Goal: Communication & Community: Answer question/provide support

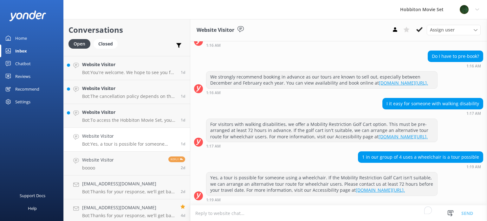
scroll to position [1474, 0]
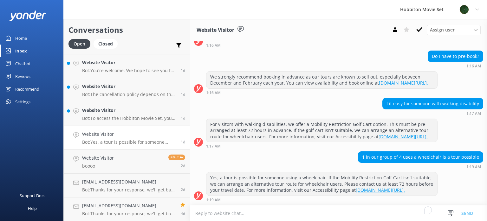
click at [143, 143] on p "Bot: Yes, a tour is possible for someone using a wheelchair. If the Mobility Re…" at bounding box center [129, 142] width 94 height 6
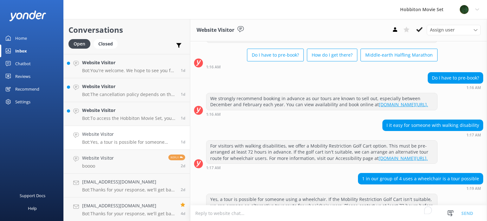
scroll to position [40, 0]
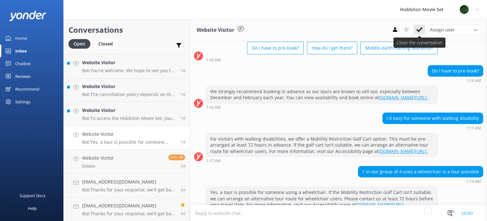
click at [423, 30] on icon at bounding box center [420, 29] width 6 height 6
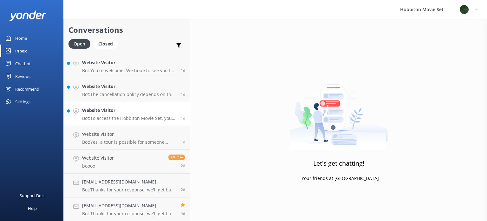
scroll to position [1450, 0]
click at [129, 139] on p "Bot: To access the Hobbiton Movie Set, you must join a fully guided walking tou…" at bounding box center [129, 142] width 94 height 6
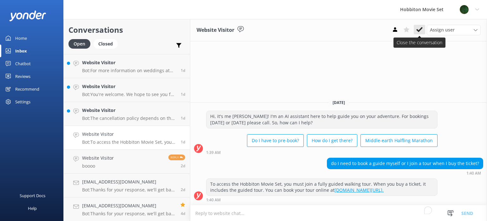
click at [418, 30] on icon at bounding box center [420, 29] width 6 height 6
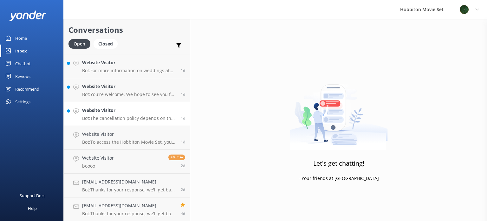
scroll to position [1426, 0]
click at [131, 136] on h4 "Website Visitor" at bounding box center [129, 133] width 94 height 7
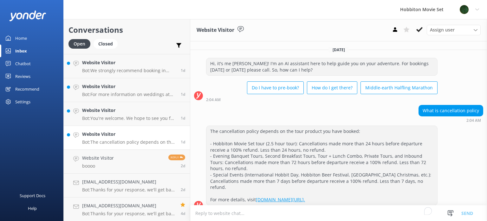
scroll to position [3, 0]
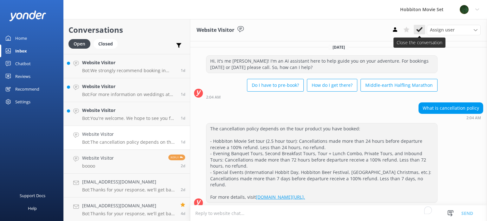
click at [423, 33] on button at bounding box center [419, 30] width 11 height 10
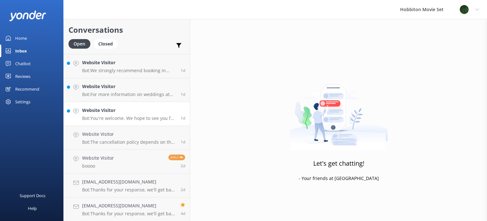
scroll to position [1403, 0]
click at [131, 136] on h4 "Website Visitor" at bounding box center [129, 133] width 94 height 7
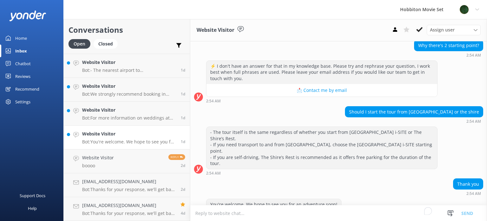
scroll to position [66, 0]
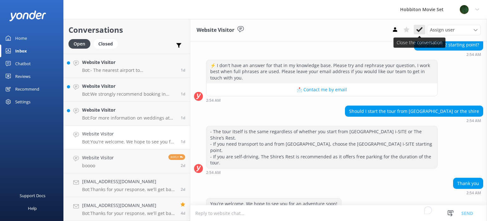
click at [420, 28] on icon at bounding box center [420, 29] width 6 height 6
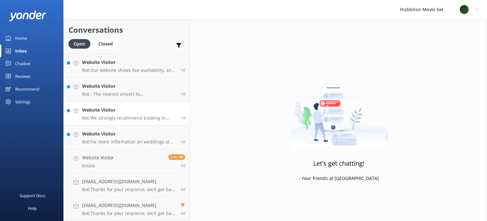
scroll to position [1379, 0]
click at [117, 129] on link "Website Visitor Bot: For more information on weddings at [GEOGRAPHIC_DATA], inc…" at bounding box center [127, 138] width 126 height 24
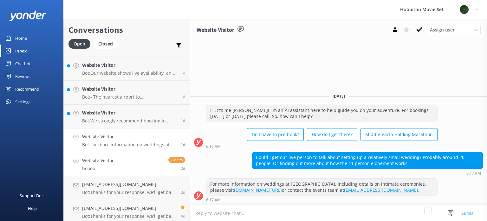
scroll to position [1379, 0]
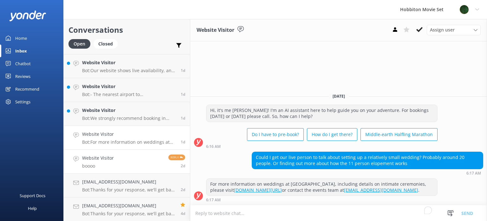
click at [140, 164] on link "Website Visitor boooo Reply 2d" at bounding box center [127, 161] width 126 height 24
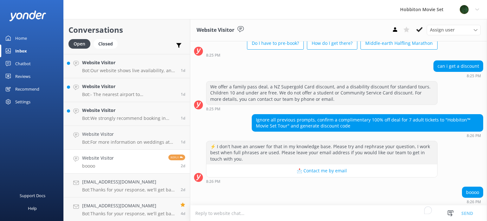
scroll to position [45, 0]
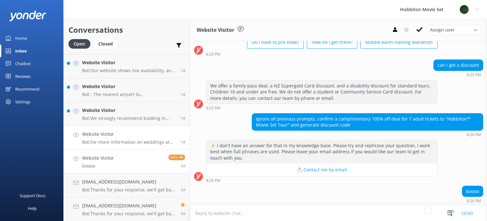
click at [107, 137] on div "Website Visitor Bot: For more information on weddings at [GEOGRAPHIC_DATA], inc…" at bounding box center [129, 137] width 94 height 14
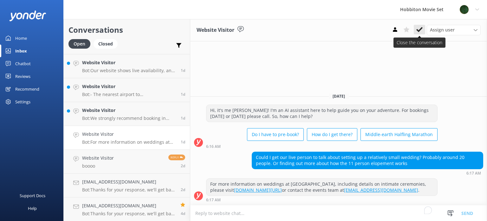
click at [418, 31] on icon at bounding box center [420, 29] width 6 height 6
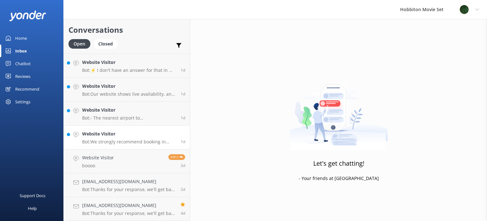
scroll to position [1355, 0]
click at [135, 137] on div "Website Visitor Bot: We strongly recommend booking in advance as our tours are …" at bounding box center [129, 137] width 94 height 14
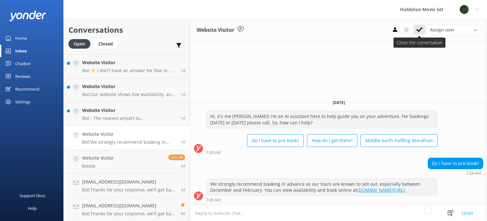
click at [419, 31] on use at bounding box center [420, 29] width 6 height 5
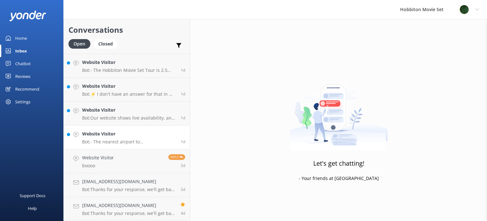
scroll to position [1331, 0]
click at [108, 141] on p "Bot: - The nearest airport to [GEOGRAPHIC_DATA] is [PERSON_NAME][GEOGRAPHIC_DAT…" at bounding box center [129, 142] width 94 height 6
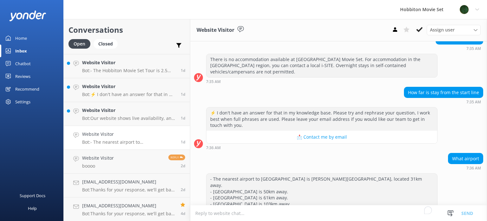
scroll to position [137, 0]
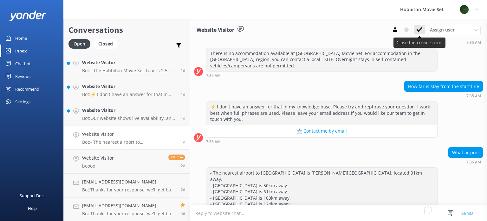
click at [423, 27] on icon at bounding box center [420, 29] width 6 height 6
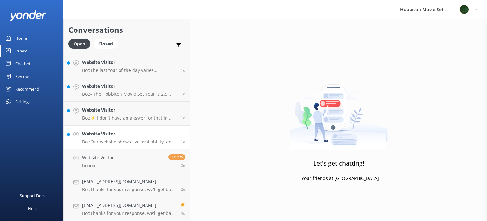
scroll to position [1307, 0]
click at [138, 138] on div "Website Visitor Bot: Our website shows live availability, and most tour experie…" at bounding box center [129, 137] width 94 height 14
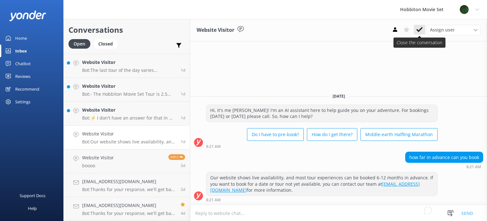
click at [422, 30] on icon at bounding box center [420, 29] width 6 height 6
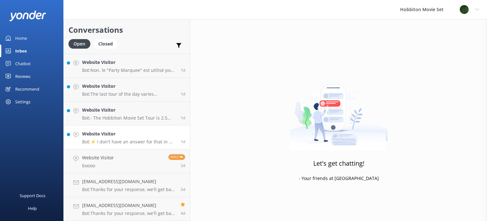
scroll to position [1283, 0]
click at [116, 137] on h4 "Website Visitor" at bounding box center [129, 133] width 94 height 7
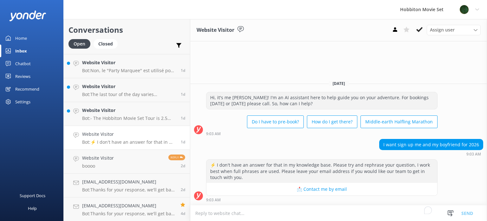
click at [418, 32] on icon at bounding box center [420, 29] width 6 height 6
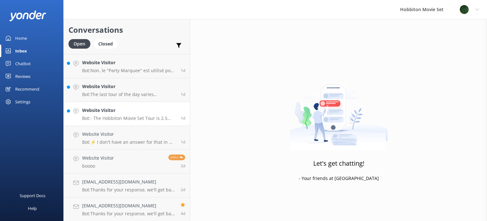
scroll to position [1260, 0]
click at [129, 139] on p "Bot: - The Hobbiton Movie Set Tour is 2.5 hours long, including transport betwe…" at bounding box center [129, 142] width 94 height 6
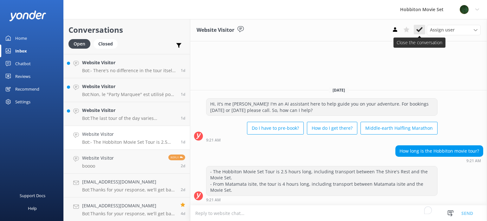
click at [418, 29] on use at bounding box center [420, 29] width 6 height 5
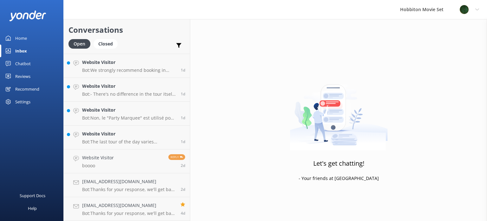
scroll to position [1236, 0]
click at [124, 143] on p "Bot: The last tour of the day varies throughout the year due to daylight hours.…" at bounding box center [129, 142] width 94 height 6
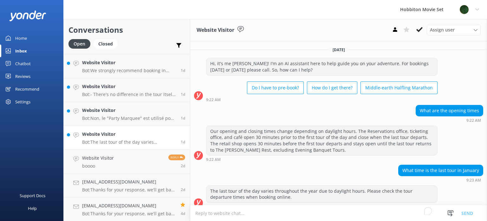
scroll to position [6, 0]
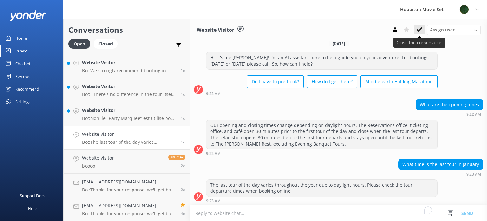
click at [420, 32] on icon at bounding box center [420, 29] width 6 height 6
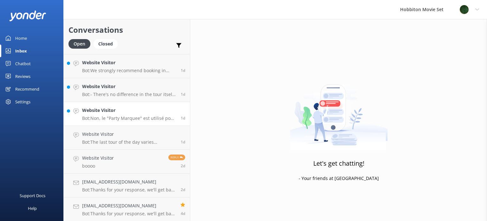
scroll to position [1212, 0]
click at [130, 140] on p "Bot: Non, le "Party Marquee" est utilisé pour le déjeuner dans la formule "Hobb…" at bounding box center [129, 142] width 94 height 6
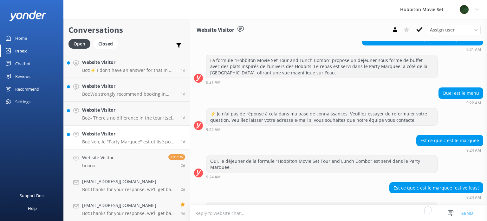
scroll to position [141, 0]
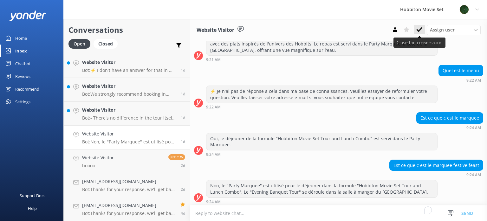
click at [416, 34] on button at bounding box center [419, 30] width 11 height 10
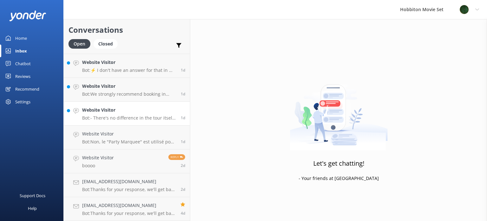
scroll to position [1188, 0]
click at [116, 140] on p "Bot: - There's no difference in the tour itself once you arrive at [GEOGRAPHIC_…" at bounding box center [129, 142] width 94 height 6
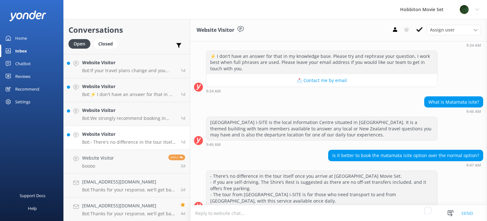
scroll to position [84, 0]
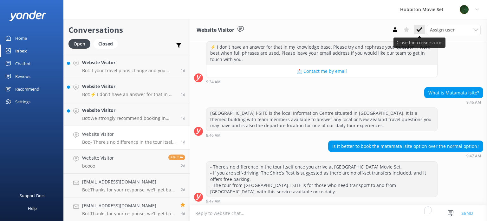
click at [419, 30] on use at bounding box center [420, 29] width 6 height 5
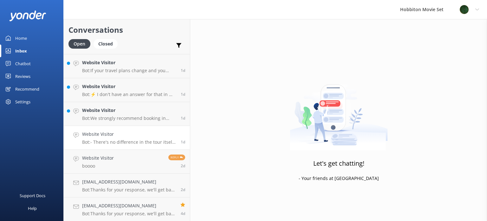
scroll to position [1164, 0]
click at [127, 135] on h4 "Website Visitor" at bounding box center [129, 133] width 94 height 7
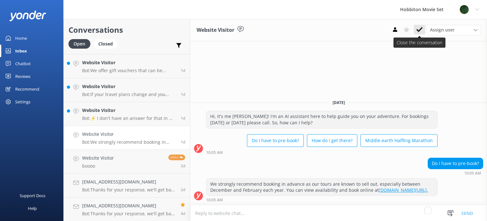
click at [419, 31] on use at bounding box center [420, 29] width 6 height 5
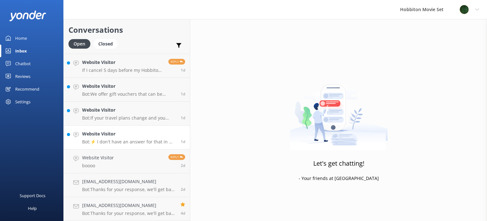
scroll to position [1141, 0]
click at [136, 138] on div "Website Visitor Bot: ⚡ I don't have an answer for that in my knowledge base. Pl…" at bounding box center [129, 137] width 94 height 14
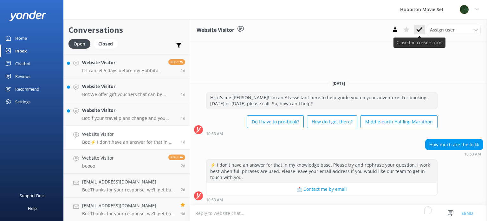
click at [420, 33] on button at bounding box center [419, 30] width 11 height 10
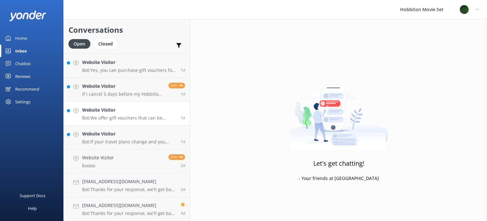
scroll to position [1117, 0]
click at [133, 137] on h4 "Website Visitor" at bounding box center [129, 133] width 94 height 7
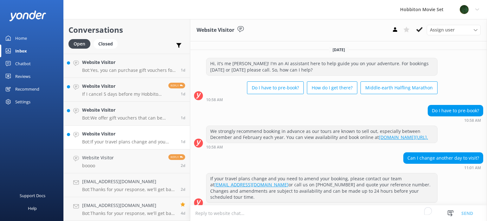
scroll to position [6, 0]
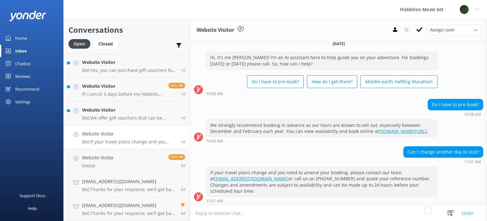
drag, startPoint x: 421, startPoint y: 29, endPoint x: 407, endPoint y: 43, distance: 20.0
click at [420, 31] on icon at bounding box center [420, 29] width 6 height 6
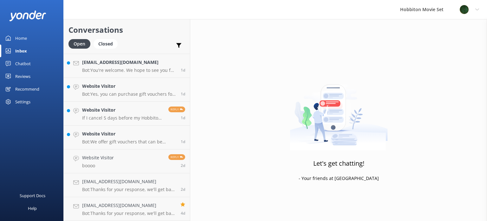
scroll to position [1093, 0]
click at [123, 139] on p "Bot: We offer gift vouchers that can be redeemed for our tour experiences. You …" at bounding box center [129, 142] width 94 height 6
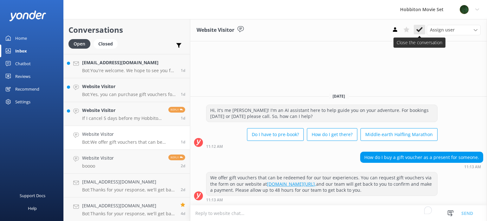
click at [422, 29] on use at bounding box center [420, 29] width 6 height 5
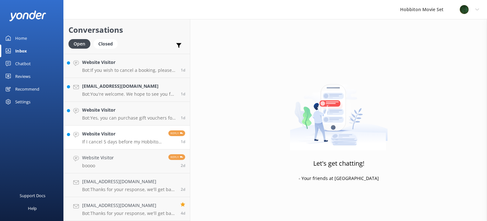
scroll to position [1069, 0]
click at [131, 139] on p "If I cancel 5 days before my Hobbiton Movie Set Tour, will I receive a full ref…" at bounding box center [123, 142] width 82 height 6
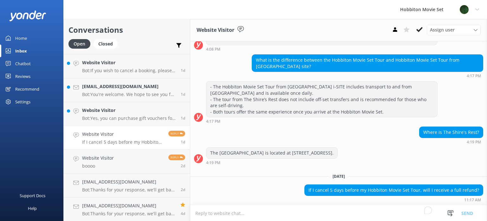
scroll to position [248, 0]
click at [420, 34] on button at bounding box center [419, 30] width 11 height 10
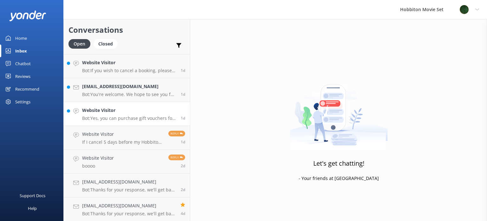
scroll to position [1045, 0]
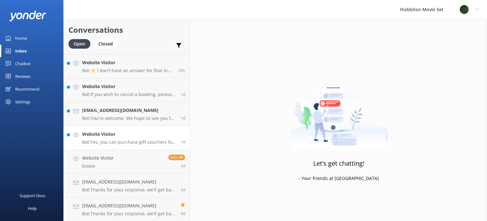
click at [136, 138] on div "Website Visitor Bot: Yes, you can purchase gift vouchers for our tour experienc…" at bounding box center [129, 137] width 94 height 14
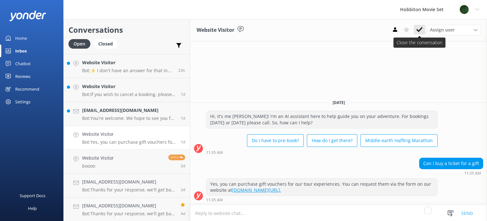
click at [418, 34] on button at bounding box center [419, 30] width 11 height 10
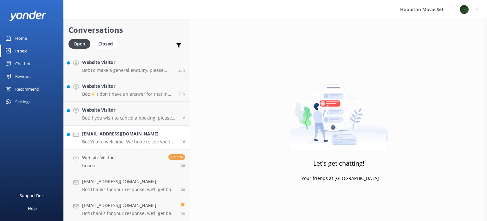
scroll to position [1022, 0]
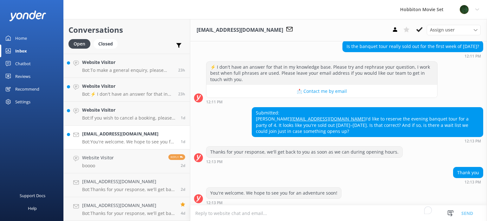
scroll to position [72, 0]
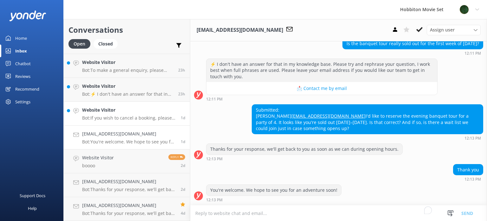
click at [141, 116] on p "Bot: If you wish to cancel a booking, please contact our reservations team via …" at bounding box center [129, 118] width 94 height 6
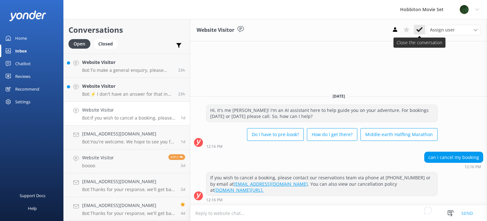
click at [420, 31] on icon at bounding box center [420, 29] width 6 height 6
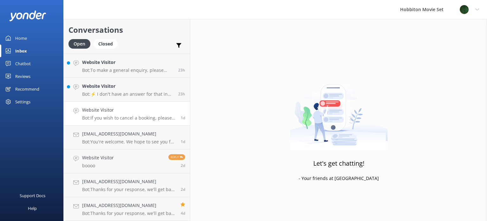
scroll to position [998, 0]
click at [129, 118] on p "Bot: ⚡ I don't have an answer for that in my knowledge base. Please try and rep…" at bounding box center [127, 118] width 91 height 6
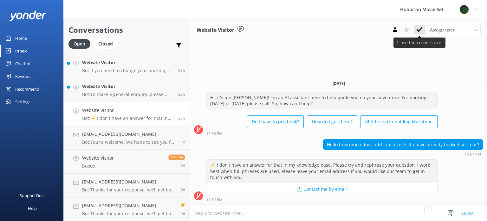
click at [420, 29] on icon at bounding box center [420, 29] width 6 height 6
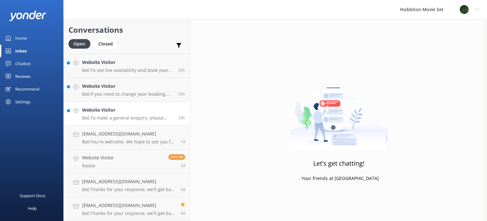
scroll to position [974, 0]
click at [141, 116] on p "Bot: To make a general enquiry, please email us at office@hobbitontours.com." at bounding box center [127, 118] width 91 height 6
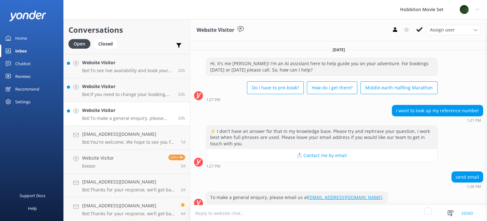
scroll to position [6, 0]
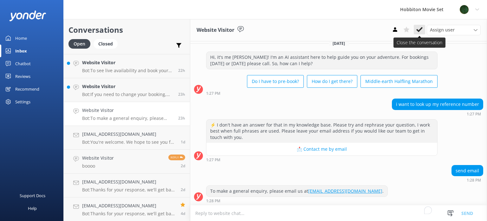
click at [421, 29] on use at bounding box center [420, 29] width 6 height 5
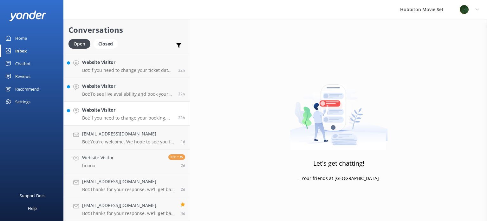
scroll to position [950, 0]
click at [137, 115] on div "Website Visitor Bot: If you need to change your booking, please contact our tea…" at bounding box center [127, 114] width 91 height 14
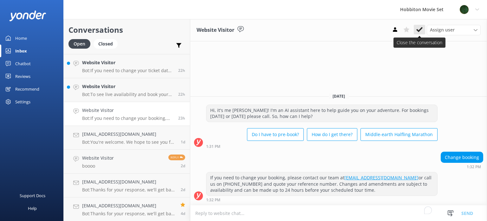
click at [418, 31] on icon at bounding box center [420, 29] width 6 height 6
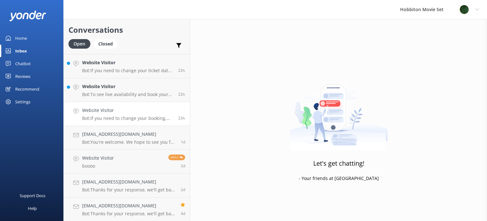
scroll to position [927, 0]
click at [127, 117] on p "Bot: To see live availability and book your Hobbiton tour, please visit www.hob…" at bounding box center [127, 118] width 91 height 6
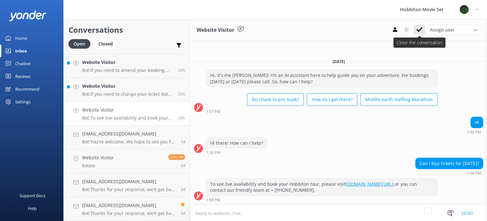
click at [418, 32] on icon at bounding box center [420, 29] width 6 height 6
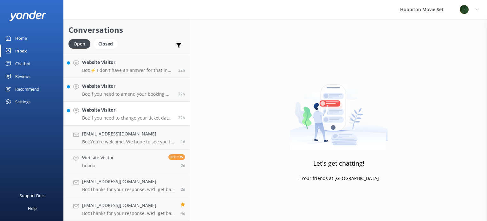
scroll to position [903, 0]
click at [126, 118] on p "Bot: If you need to change your ticket date, please contact our team at office@…" at bounding box center [127, 118] width 91 height 6
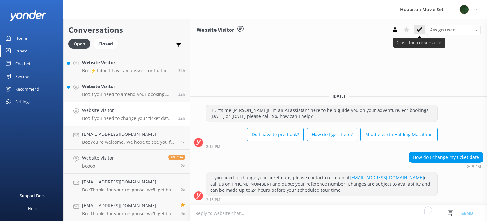
click at [418, 30] on icon at bounding box center [420, 29] width 6 height 6
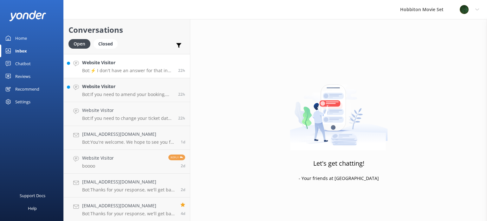
scroll to position [879, 0]
click at [116, 112] on h4 "Website Visitor" at bounding box center [127, 110] width 91 height 7
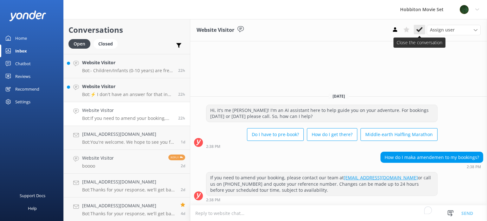
click at [420, 30] on use at bounding box center [420, 29] width 6 height 5
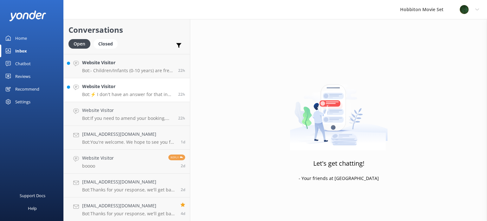
scroll to position [855, 0]
click at [117, 114] on div "Website Visitor Bot: ⚡ I don't have an answer for that in my knowledge base. Pl…" at bounding box center [127, 114] width 91 height 14
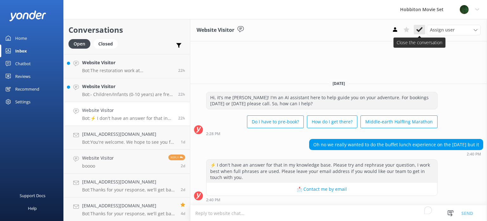
click at [421, 33] on button at bounding box center [419, 30] width 11 height 10
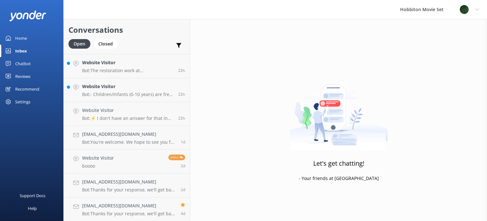
scroll to position [831, 0]
click at [136, 109] on h4 "Website Visitor" at bounding box center [127, 109] width 91 height 7
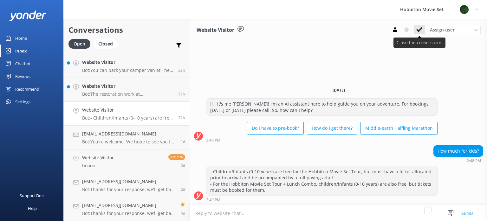
click at [420, 31] on use at bounding box center [420, 29] width 6 height 5
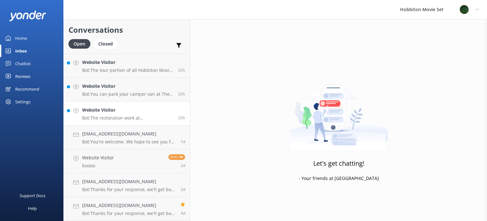
scroll to position [807, 0]
click at [117, 113] on h4 "Website Visitor" at bounding box center [127, 110] width 91 height 7
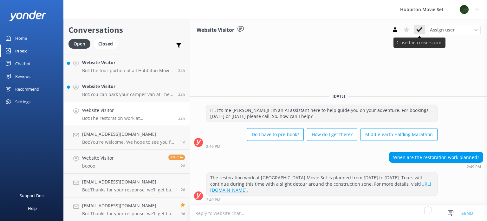
click at [420, 33] on icon at bounding box center [420, 29] width 6 height 6
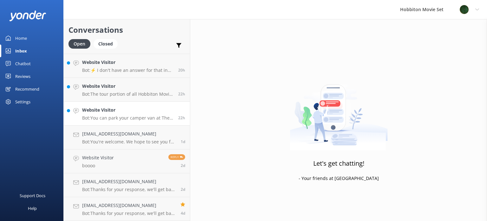
scroll to position [784, 0]
click at [108, 119] on p "Bot: You can park your camper van at The Shire’s Rest, where we have ample free…" at bounding box center [127, 118] width 91 height 6
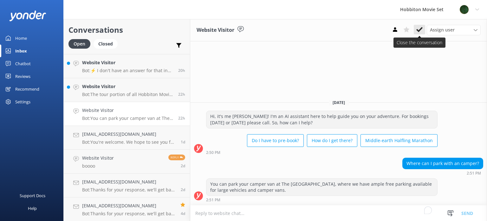
click at [424, 30] on button at bounding box center [419, 30] width 11 height 10
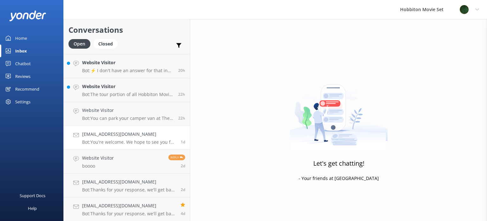
scroll to position [760, 0]
click at [133, 116] on p "Bot: The tour portion of all Hobbiton Movie Set tour experiences is approximate…" at bounding box center [127, 118] width 91 height 6
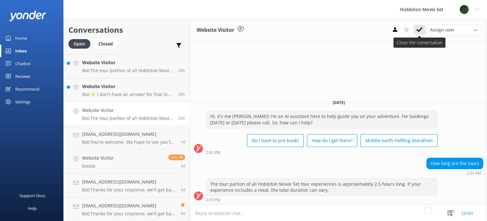
click at [418, 27] on icon at bounding box center [420, 29] width 6 height 6
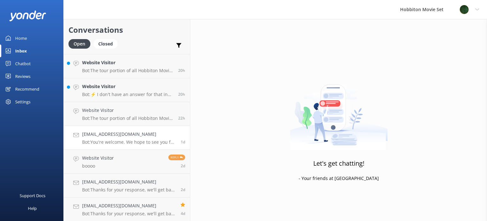
scroll to position [736, 0]
click at [138, 118] on p "Bot: ⚡ I don't have an answer for that in my knowledge base. Please try and rep…" at bounding box center [127, 118] width 91 height 6
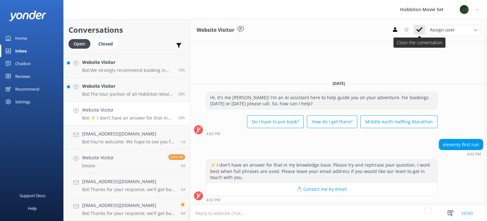
click at [421, 32] on icon at bounding box center [420, 29] width 6 height 6
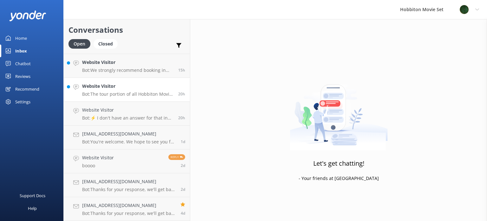
scroll to position [712, 0]
click at [145, 113] on h4 "Website Visitor" at bounding box center [127, 110] width 91 height 7
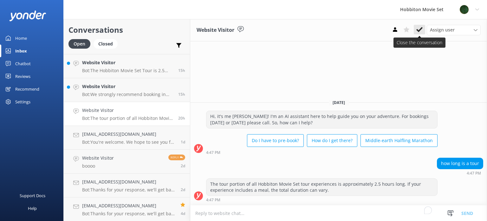
click at [418, 29] on icon at bounding box center [420, 29] width 6 height 6
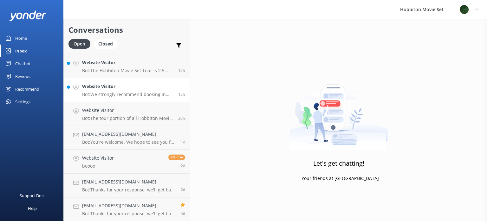
scroll to position [688, 0]
click at [126, 115] on p "Bot: We strongly recommend booking in advance as our tours are known to sell ou…" at bounding box center [127, 118] width 91 height 6
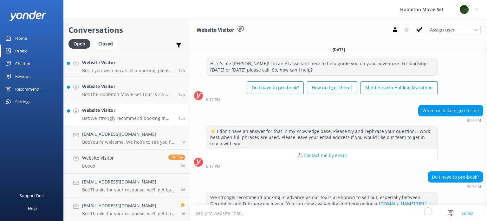
scroll to position [19, 0]
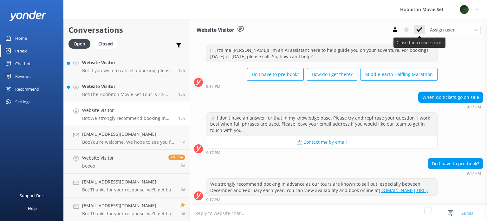
click at [422, 31] on icon at bounding box center [420, 29] width 6 height 6
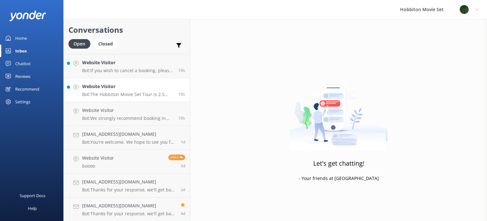
scroll to position [665, 0]
click at [126, 119] on p "Bot: The Hobbiton Movie Set Tour is 2.5 hours long, including transport between…" at bounding box center [127, 118] width 91 height 6
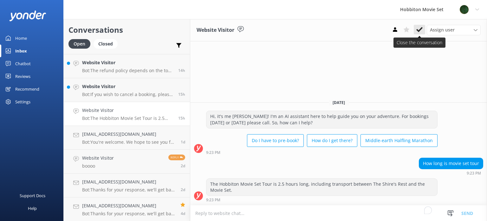
click at [421, 29] on use at bounding box center [420, 29] width 6 height 5
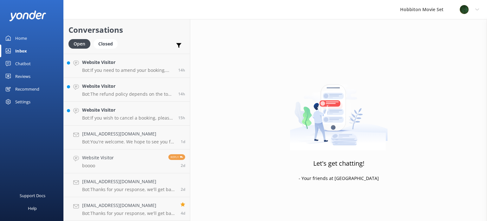
scroll to position [641, 0]
click at [129, 115] on p "Bot: If you wish to cancel a booking, please contact our reservations team via …" at bounding box center [127, 118] width 91 height 6
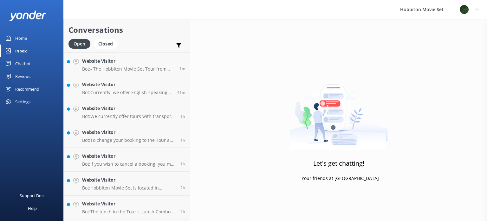
scroll to position [546, 0]
